Goal: Use online tool/utility: Use online tool/utility

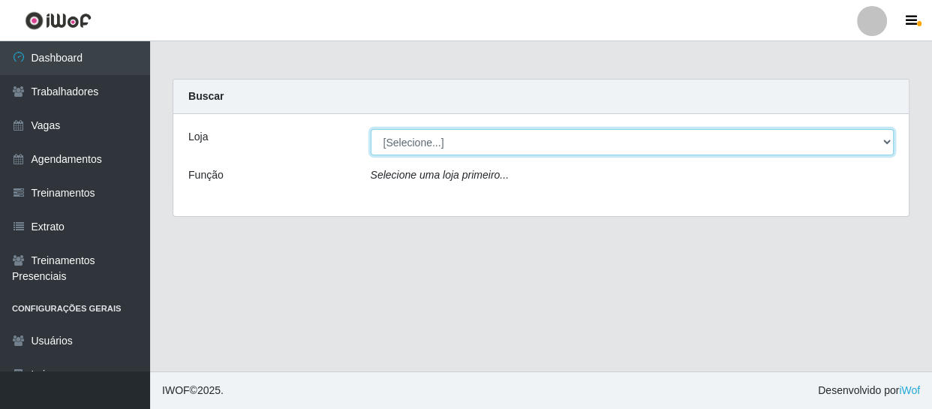
click at [488, 143] on select "[Selecione...] Varejão Supermercados" at bounding box center [633, 142] width 524 height 26
select select "237"
click at [371, 129] on select "[Selecione...] Varejão Supermercados" at bounding box center [633, 142] width 524 height 26
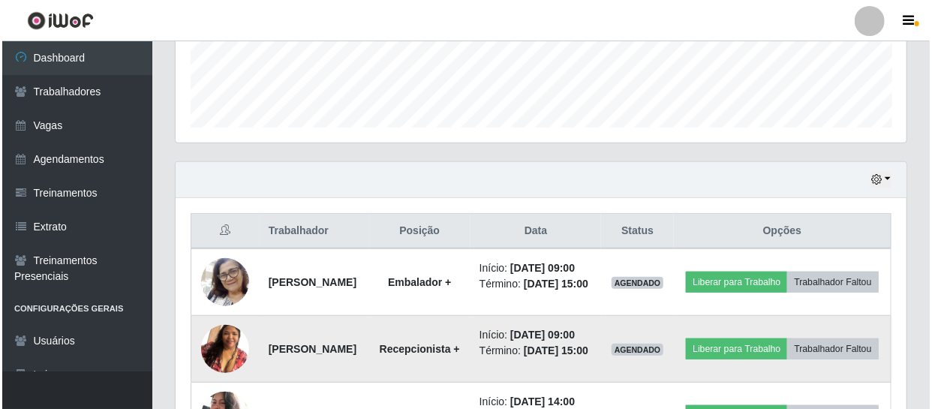
scroll to position [554, 0]
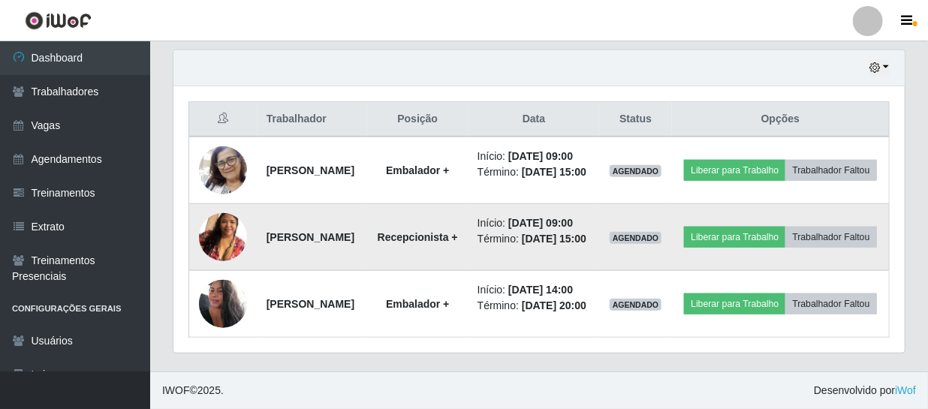
click at [222, 221] on img at bounding box center [223, 237] width 48 height 86
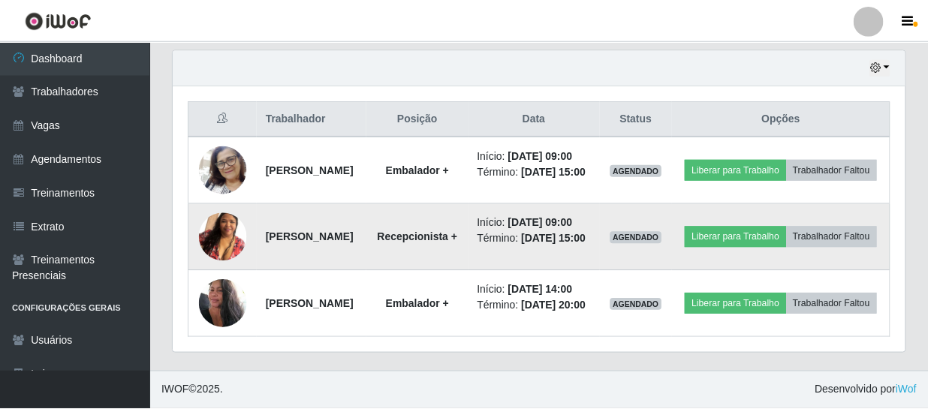
scroll to position [311, 724]
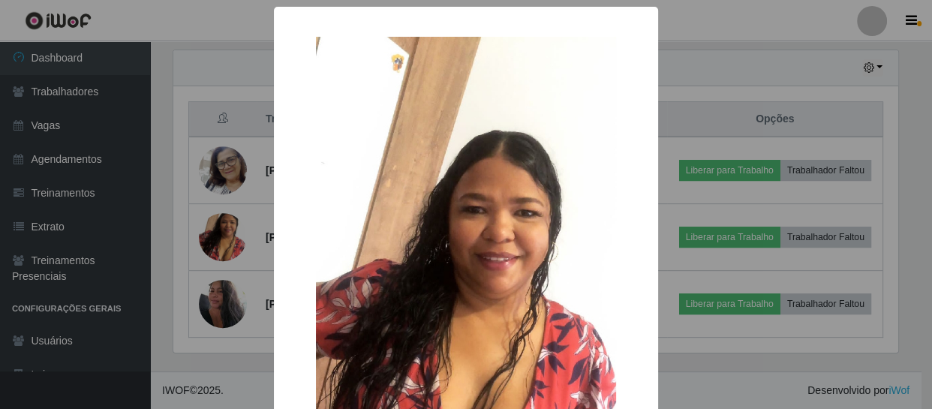
click at [224, 216] on div "× OK Cancel" at bounding box center [466, 204] width 932 height 409
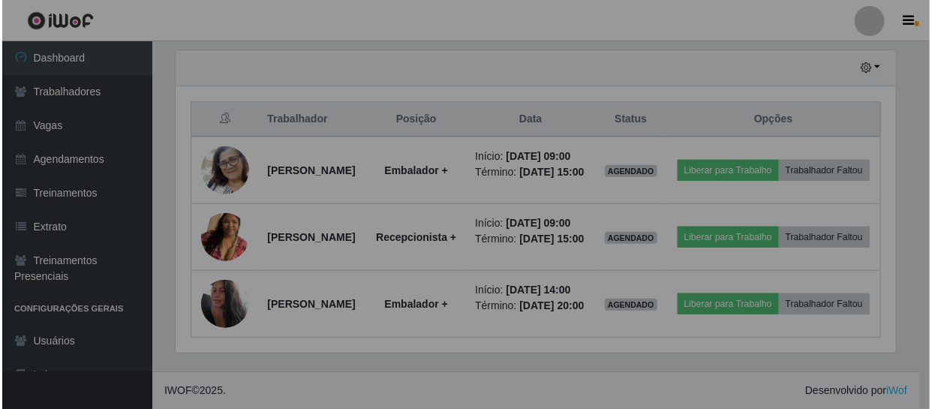
scroll to position [311, 731]
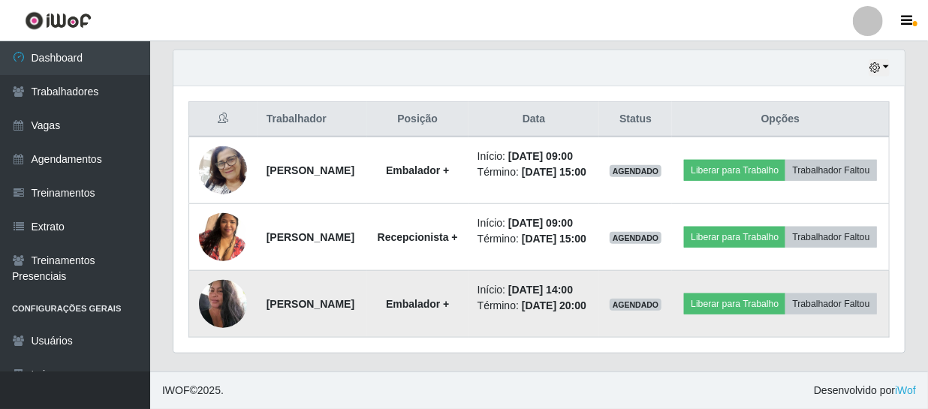
click at [227, 286] on img at bounding box center [223, 304] width 48 height 64
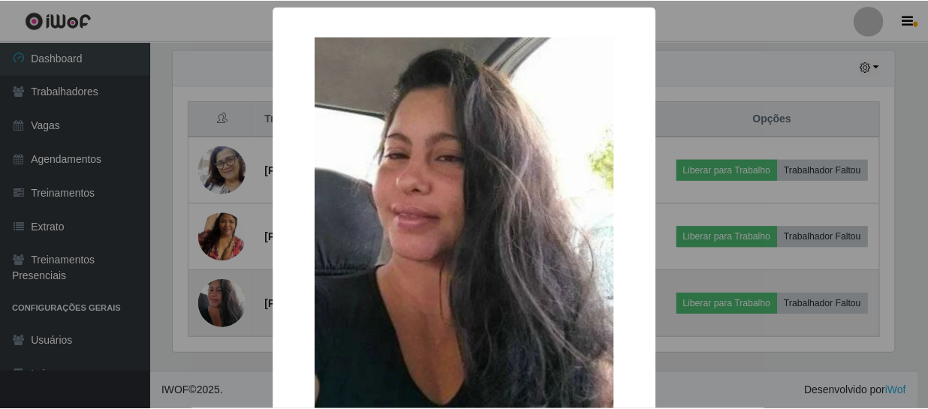
scroll to position [311, 724]
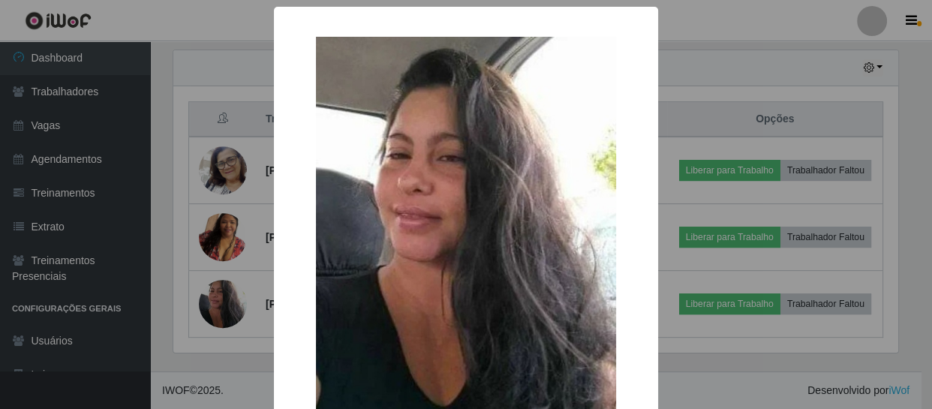
drag, startPoint x: 233, startPoint y: 330, endPoint x: 219, endPoint y: 308, distance: 26.6
click at [233, 328] on div "× OK Cancel" at bounding box center [466, 204] width 932 height 409
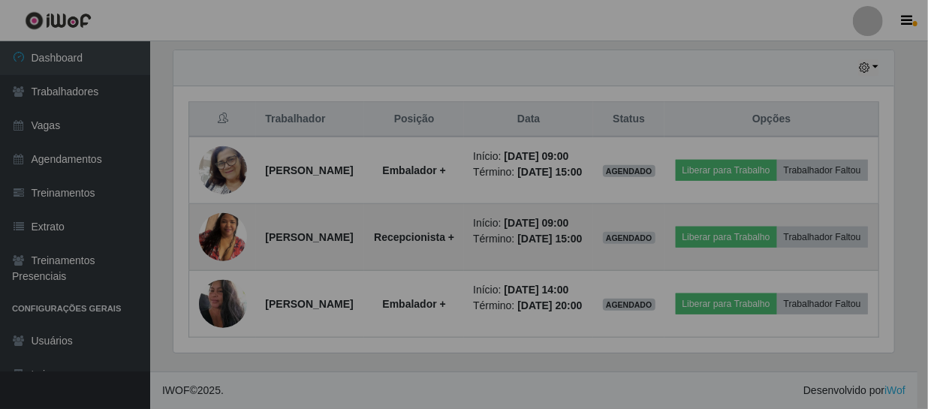
scroll to position [311, 731]
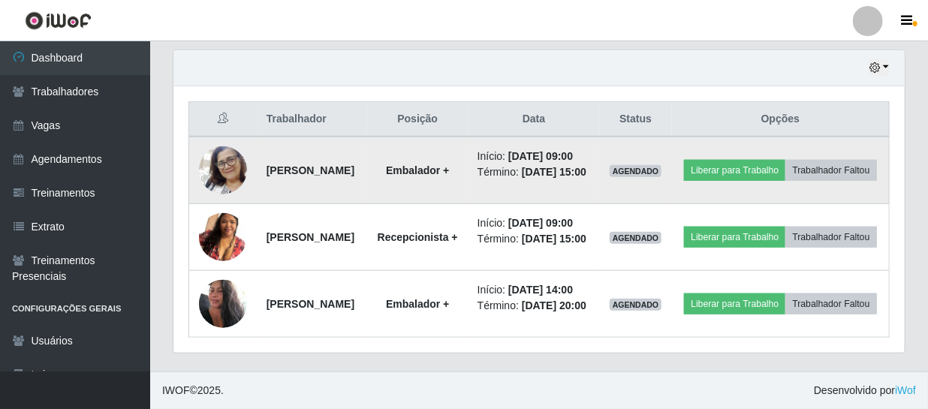
click at [207, 138] on img at bounding box center [223, 170] width 48 height 64
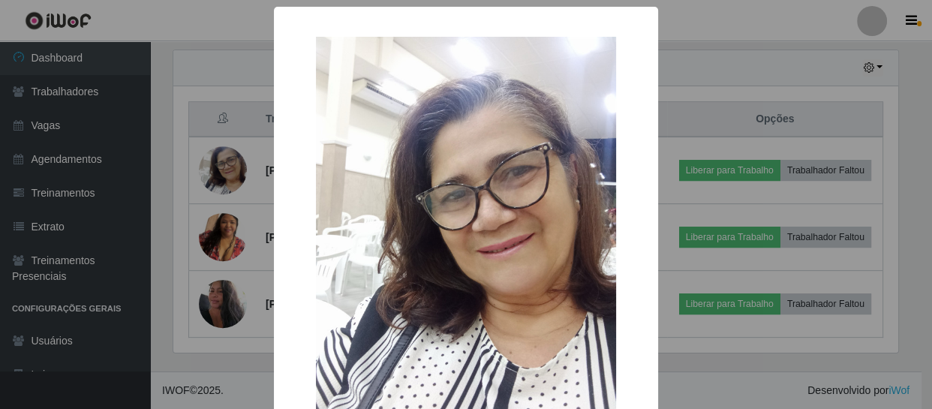
click at [228, 145] on div "× OK Cancel" at bounding box center [466, 204] width 932 height 409
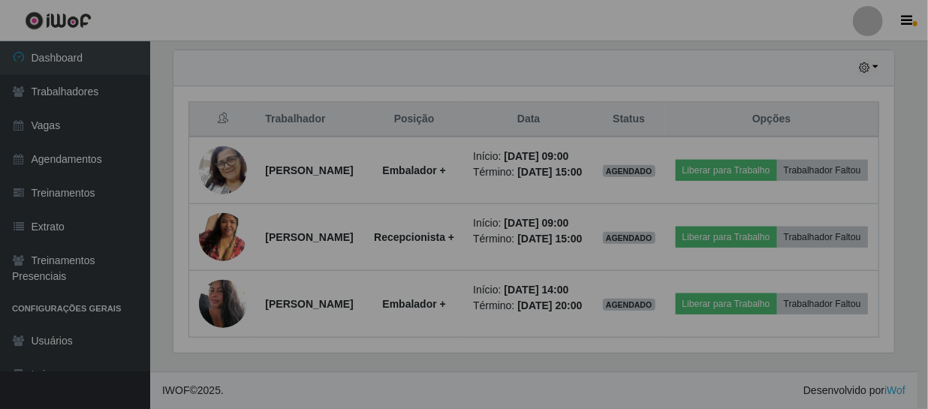
scroll to position [311, 731]
